Goal: Information Seeking & Learning: Understand process/instructions

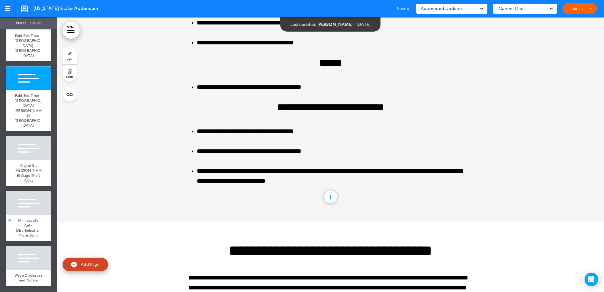
scroll to position [971, 0]
click at [30, 273] on span "Wage Disclosure and Notice" at bounding box center [29, 278] width 28 height 10
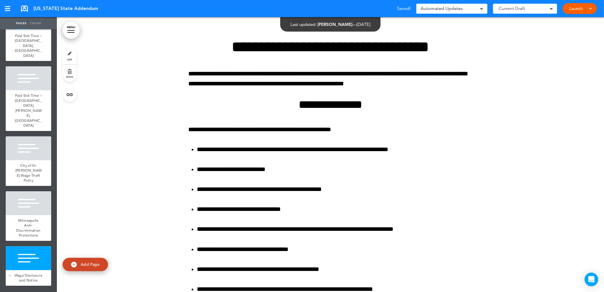
scroll to position [8982, 0]
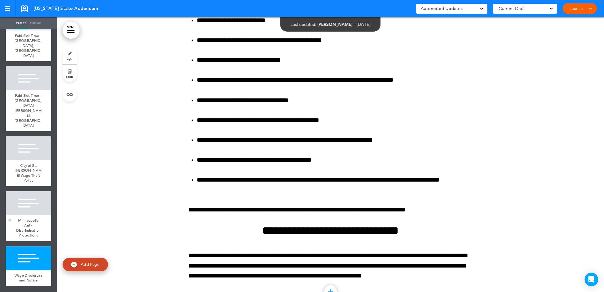
click at [26, 223] on span "Minneapolis Anti-Discrimination Protections" at bounding box center [28, 228] width 24 height 20
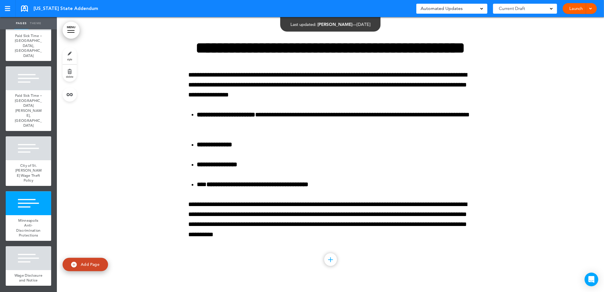
scroll to position [8707, 0]
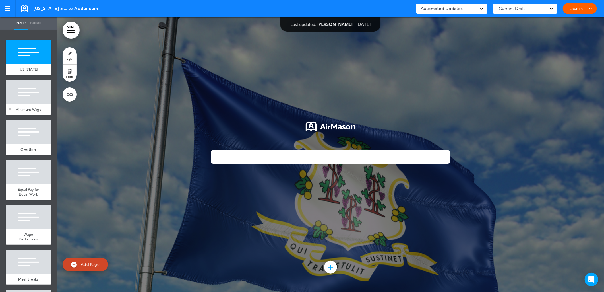
click at [36, 101] on div at bounding box center [29, 92] width 46 height 24
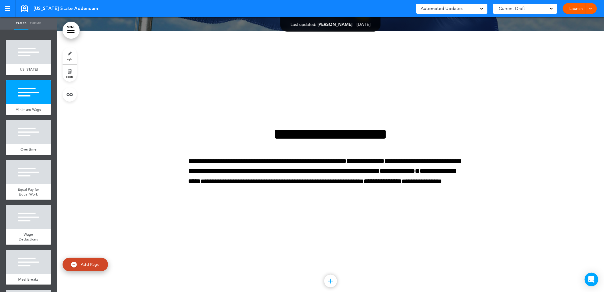
scroll to position [275, 0]
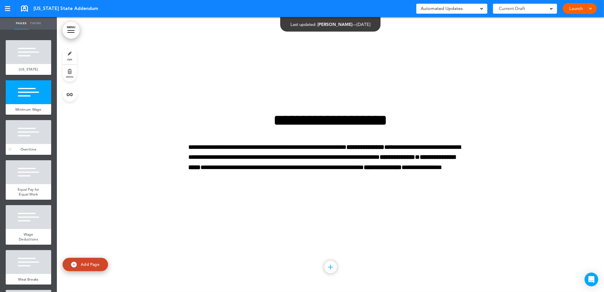
click at [26, 137] on div at bounding box center [29, 132] width 46 height 24
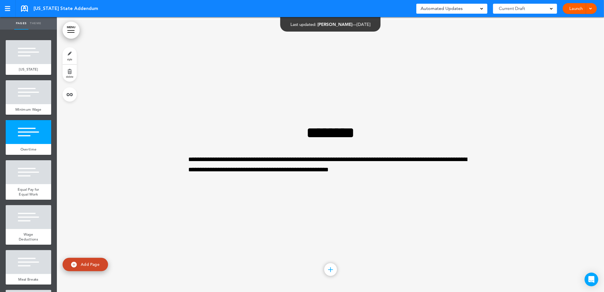
scroll to position [550, 0]
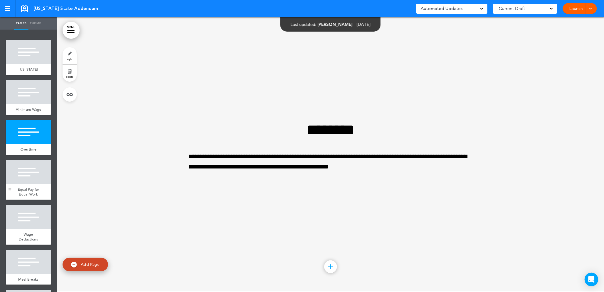
click at [21, 184] on div at bounding box center [29, 172] width 46 height 24
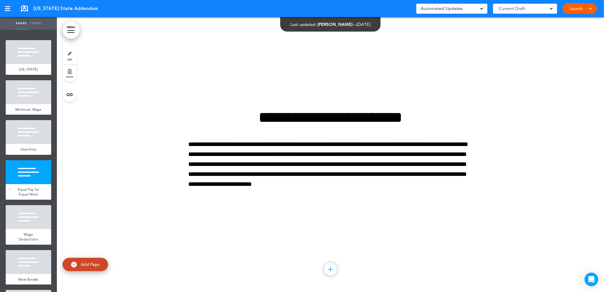
scroll to position [825, 0]
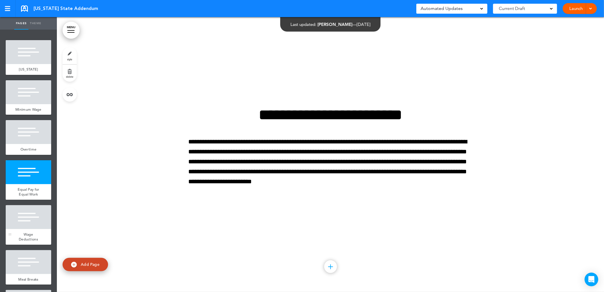
click at [30, 228] on div at bounding box center [29, 217] width 46 height 24
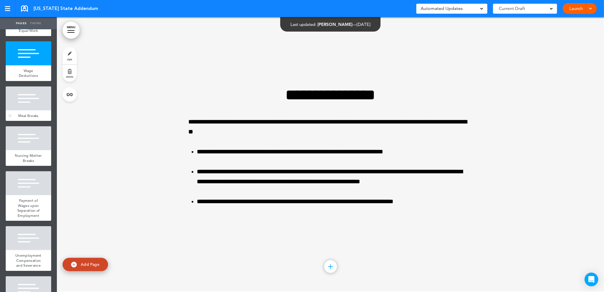
scroll to position [189, 0]
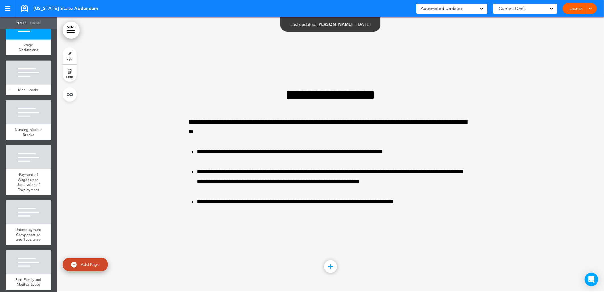
click at [23, 82] on div at bounding box center [29, 73] width 46 height 24
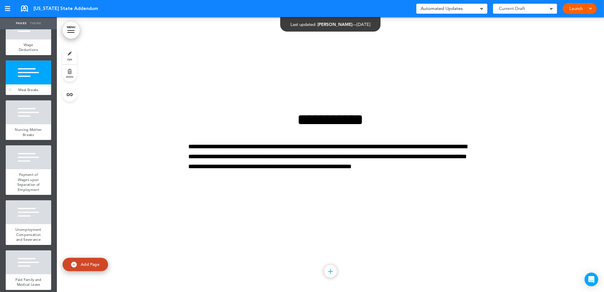
scroll to position [1374, 0]
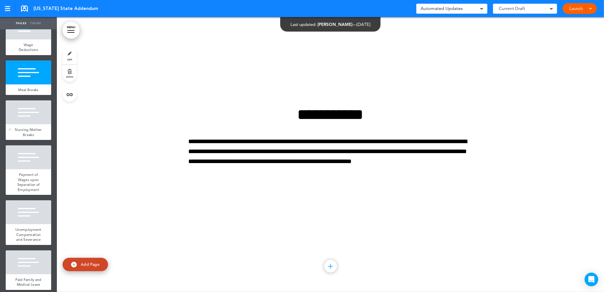
click at [33, 118] on div at bounding box center [29, 112] width 46 height 24
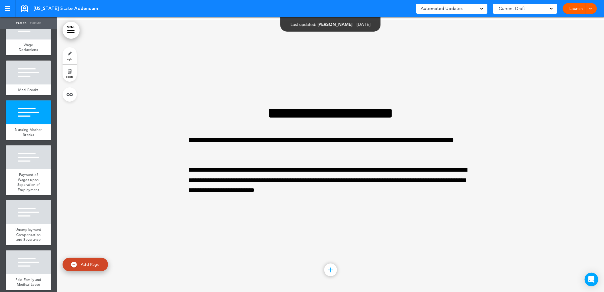
scroll to position [1649, 0]
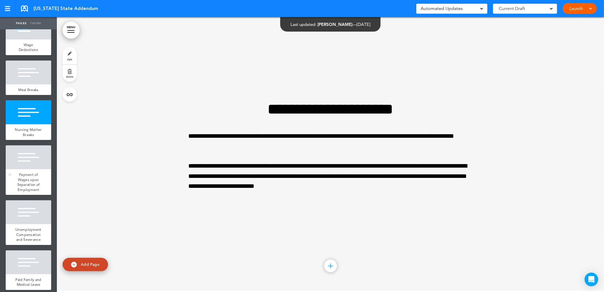
click at [30, 191] on span "Payment of Wages upon Separation of Employment" at bounding box center [28, 182] width 22 height 20
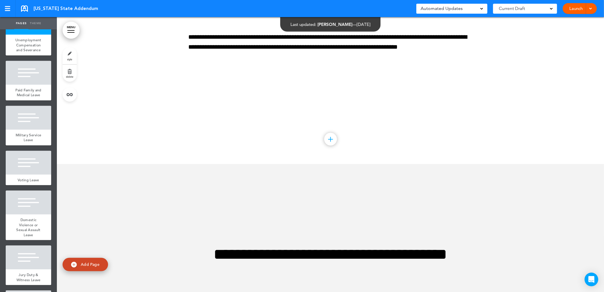
scroll to position [379, 0]
click at [24, 52] on span "Unemployment Compensation and Severance" at bounding box center [28, 44] width 26 height 15
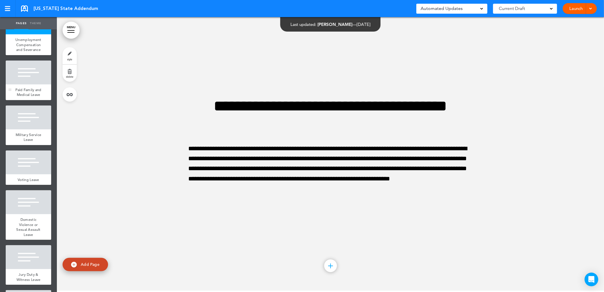
click at [26, 84] on div at bounding box center [29, 73] width 46 height 24
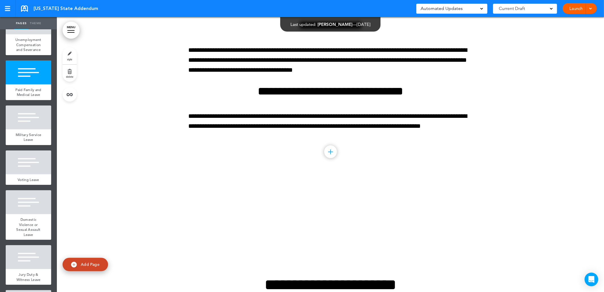
scroll to position [3138, 0]
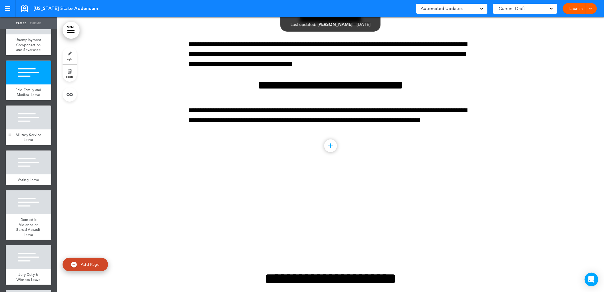
click at [26, 142] on span "Military Service Leave" at bounding box center [29, 137] width 26 height 10
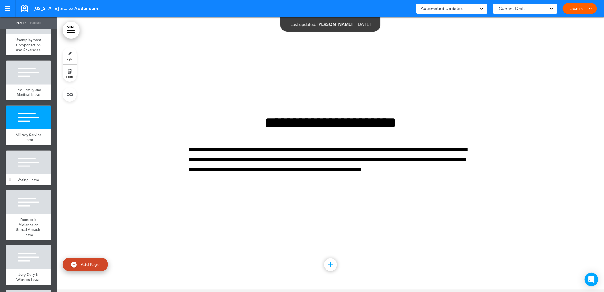
click at [27, 174] on div at bounding box center [29, 162] width 46 height 24
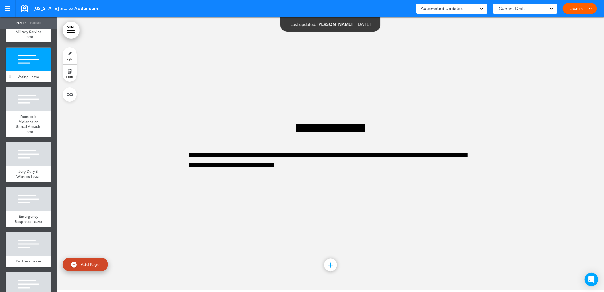
scroll to position [505, 0]
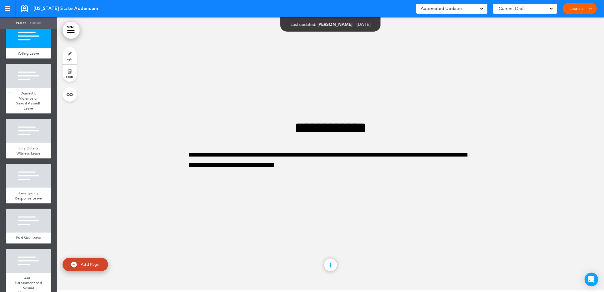
click at [22, 113] on div "Domestic Violence or Sexual Assault Leave" at bounding box center [29, 101] width 46 height 26
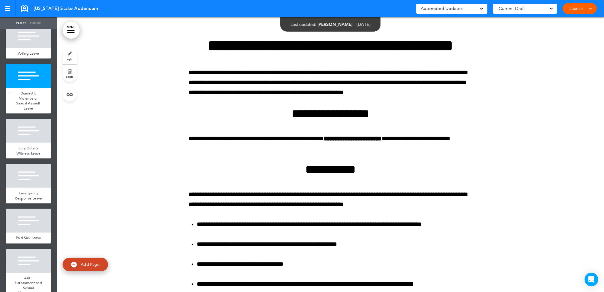
scroll to position [3843, 0]
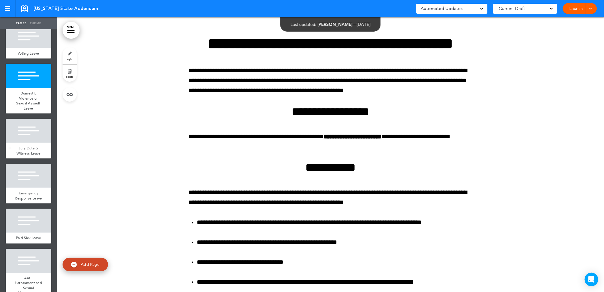
click at [26, 143] on div at bounding box center [29, 131] width 46 height 24
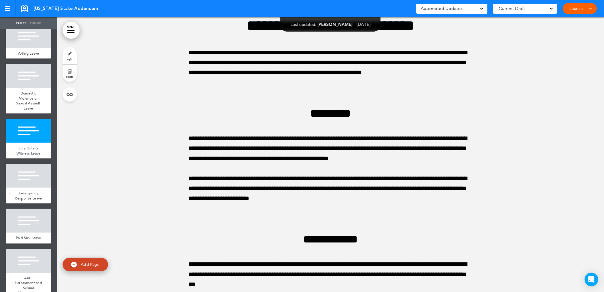
click at [33, 200] on span "Emergency Response Leave" at bounding box center [28, 196] width 27 height 10
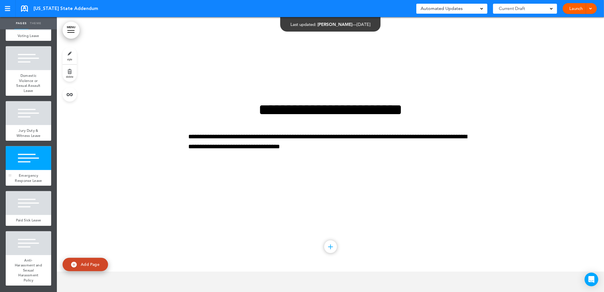
scroll to position [562, 0]
click at [31, 200] on div at bounding box center [29, 203] width 46 height 24
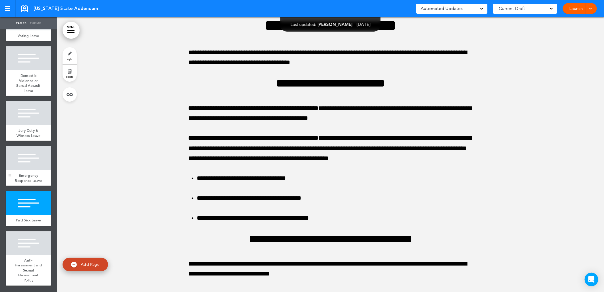
click at [20, 170] on div "Emergency Response Leave" at bounding box center [29, 178] width 46 height 16
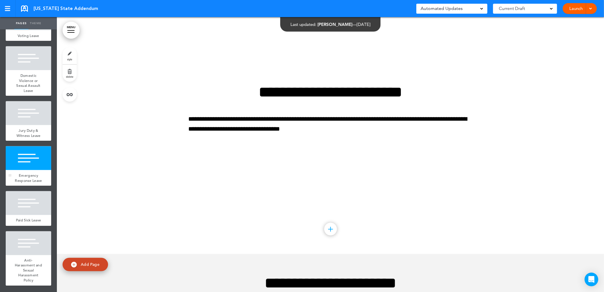
scroll to position [4845, 0]
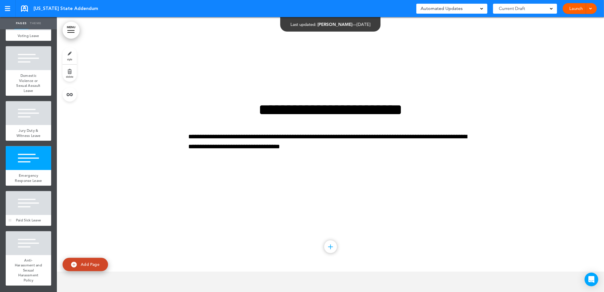
click at [18, 193] on div at bounding box center [29, 203] width 46 height 24
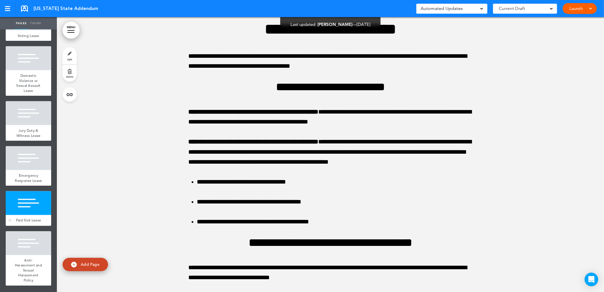
scroll to position [5120, 0]
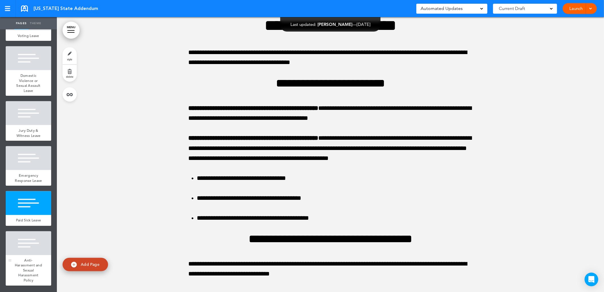
click at [30, 265] on span "Anti-Harassment and Sexual Harassment Policy" at bounding box center [28, 270] width 27 height 25
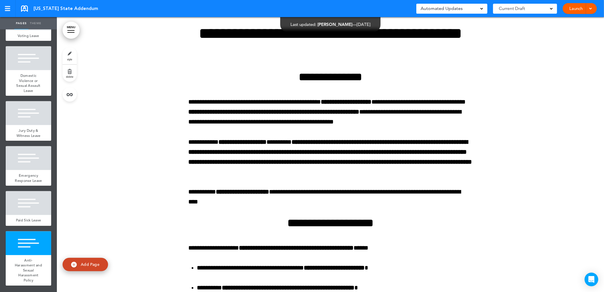
scroll to position [5660, 0]
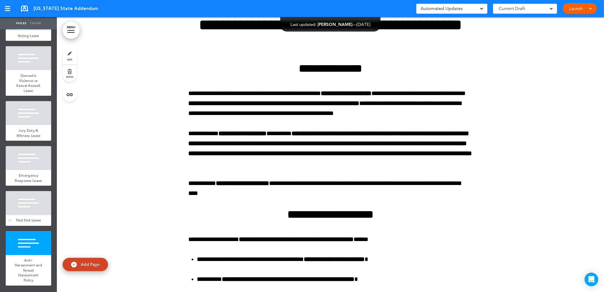
click at [34, 215] on div "Paid Sick Leave" at bounding box center [29, 220] width 46 height 11
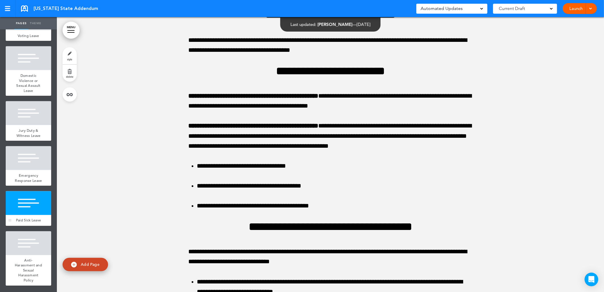
scroll to position [5120, 0]
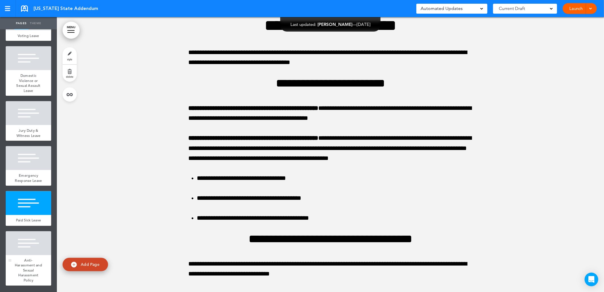
click at [32, 282] on div "Anti-Harassment and Sexual Harassment Policy" at bounding box center [29, 270] width 46 height 31
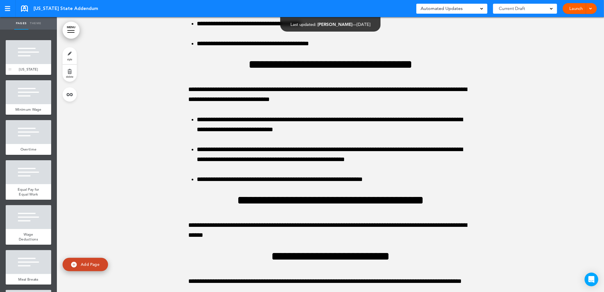
click at [34, 52] on div at bounding box center [29, 52] width 46 height 24
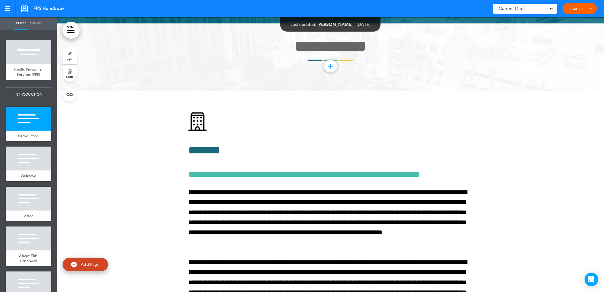
click at [5, 6] on div at bounding box center [7, 6] width 5 height 1
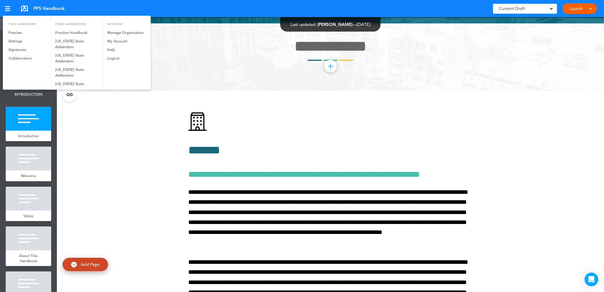
click at [8, 8] on div at bounding box center [302, 146] width 604 height 292
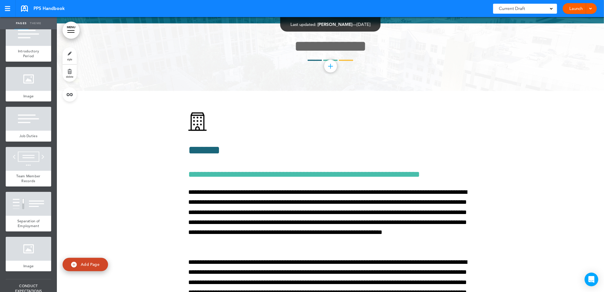
scroll to position [727, 0]
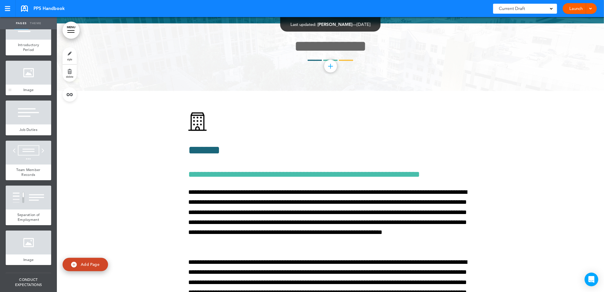
click at [32, 95] on div "Image" at bounding box center [29, 89] width 46 height 11
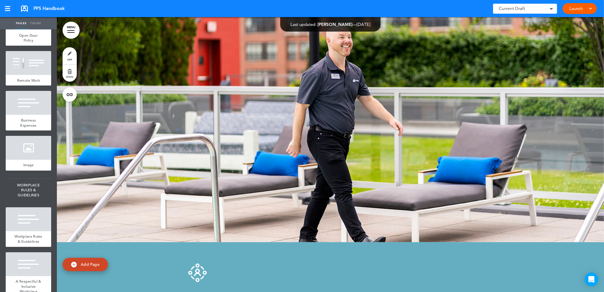
scroll to position [1959, 0]
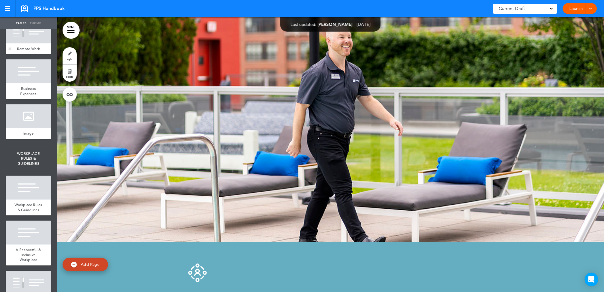
click at [25, 44] on div at bounding box center [29, 32] width 46 height 24
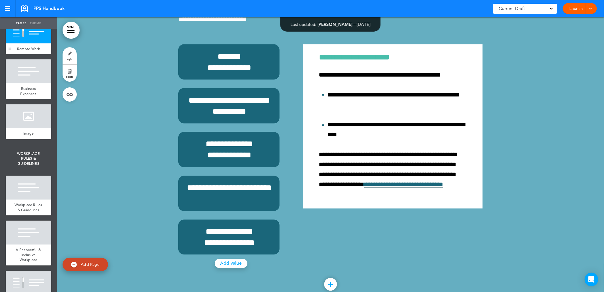
scroll to position [14197, 0]
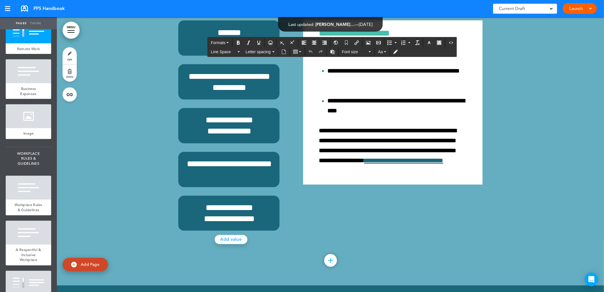
drag, startPoint x: 179, startPoint y: 69, endPoint x: 471, endPoint y: 71, distance: 292.6
copy span "**********"
click at [105, 158] on div at bounding box center [330, 89] width 547 height 392
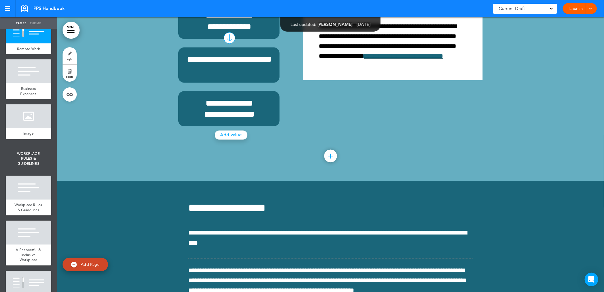
scroll to position [14291, 0]
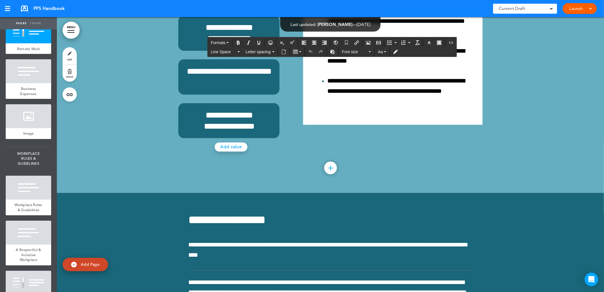
scroll to position [14297, 0]
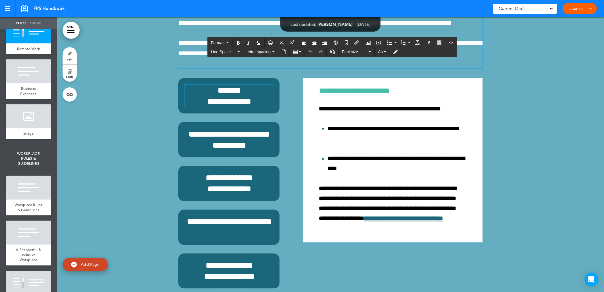
scroll to position [14139, 0]
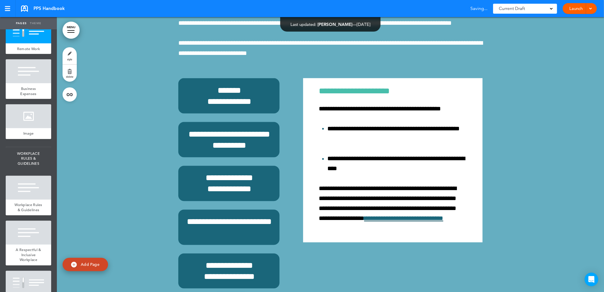
click at [133, 150] on div at bounding box center [330, 147] width 547 height 392
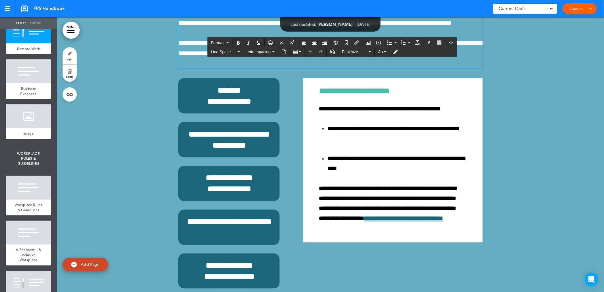
drag, startPoint x: 470, startPoint y: 128, endPoint x: 176, endPoint y: 114, distance: 293.8
click at [178, 68] on div "**********" at bounding box center [330, 20] width 304 height 96
copy span "**********"
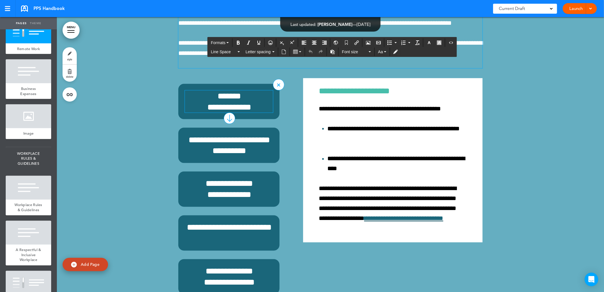
click at [228, 113] on h6 "**********" at bounding box center [229, 101] width 88 height 22
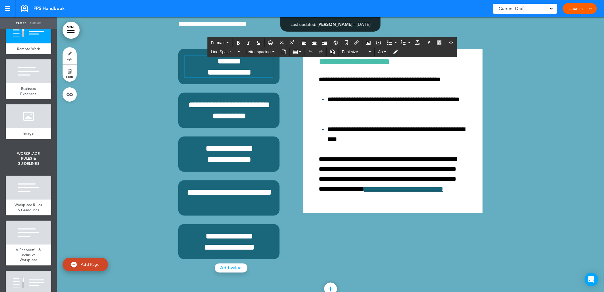
scroll to position [14170, 0]
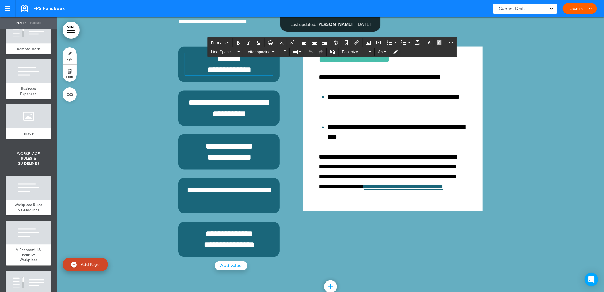
click at [68, 27] on link "MENU" at bounding box center [71, 30] width 17 height 17
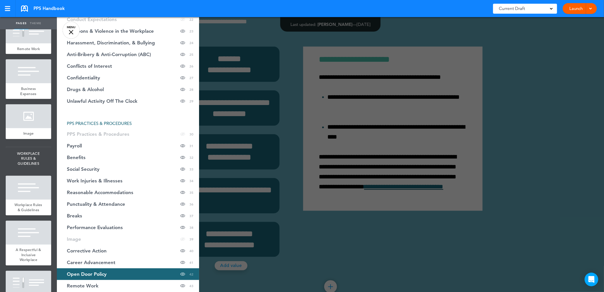
scroll to position [379, 0]
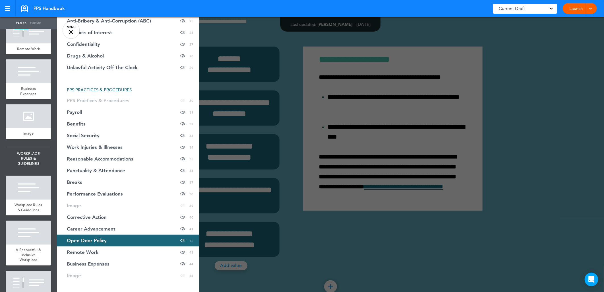
click at [71, 31] on div at bounding box center [71, 32] width 5 height 5
